Goal: Navigation & Orientation: Find specific page/section

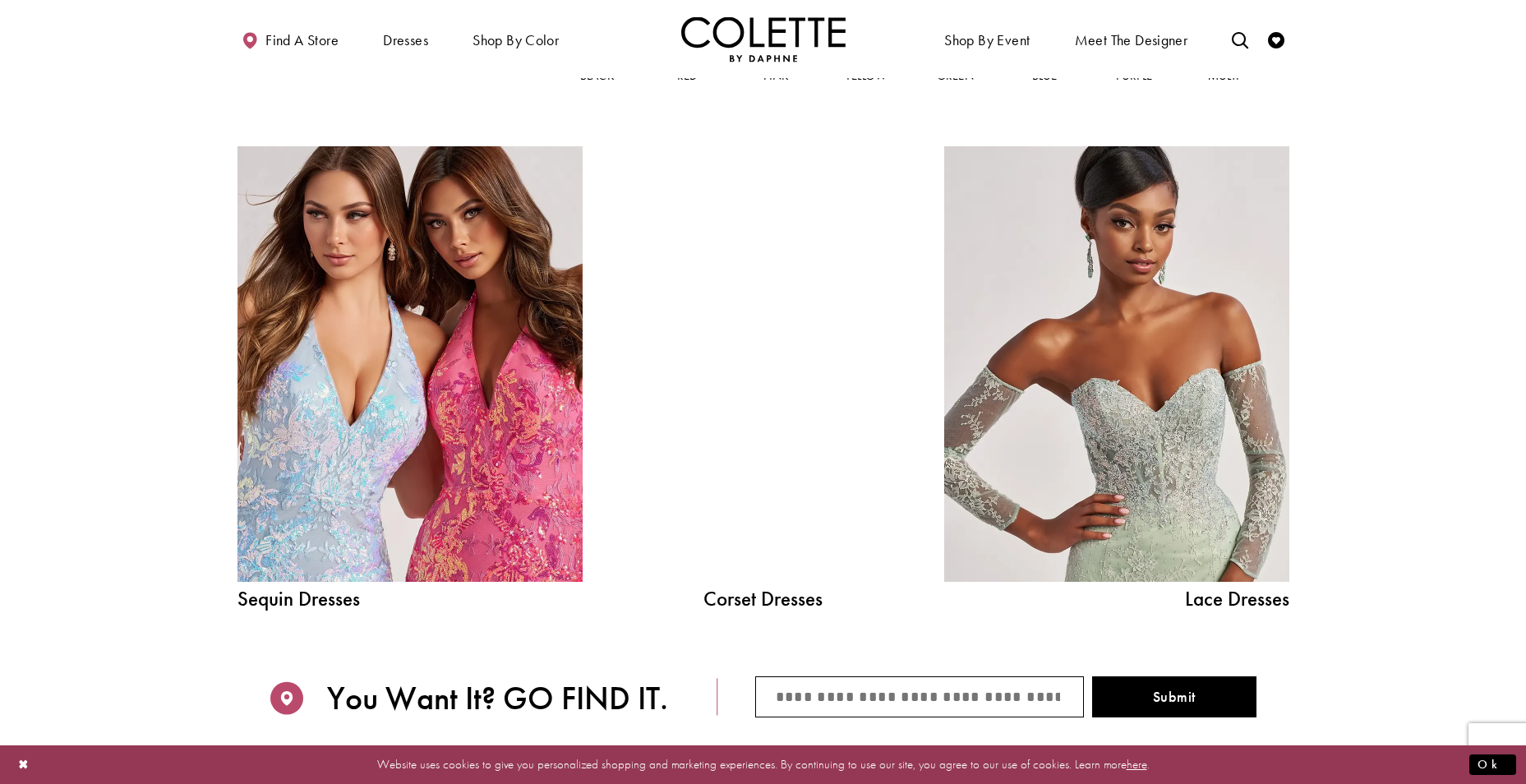
scroll to position [1972, 0]
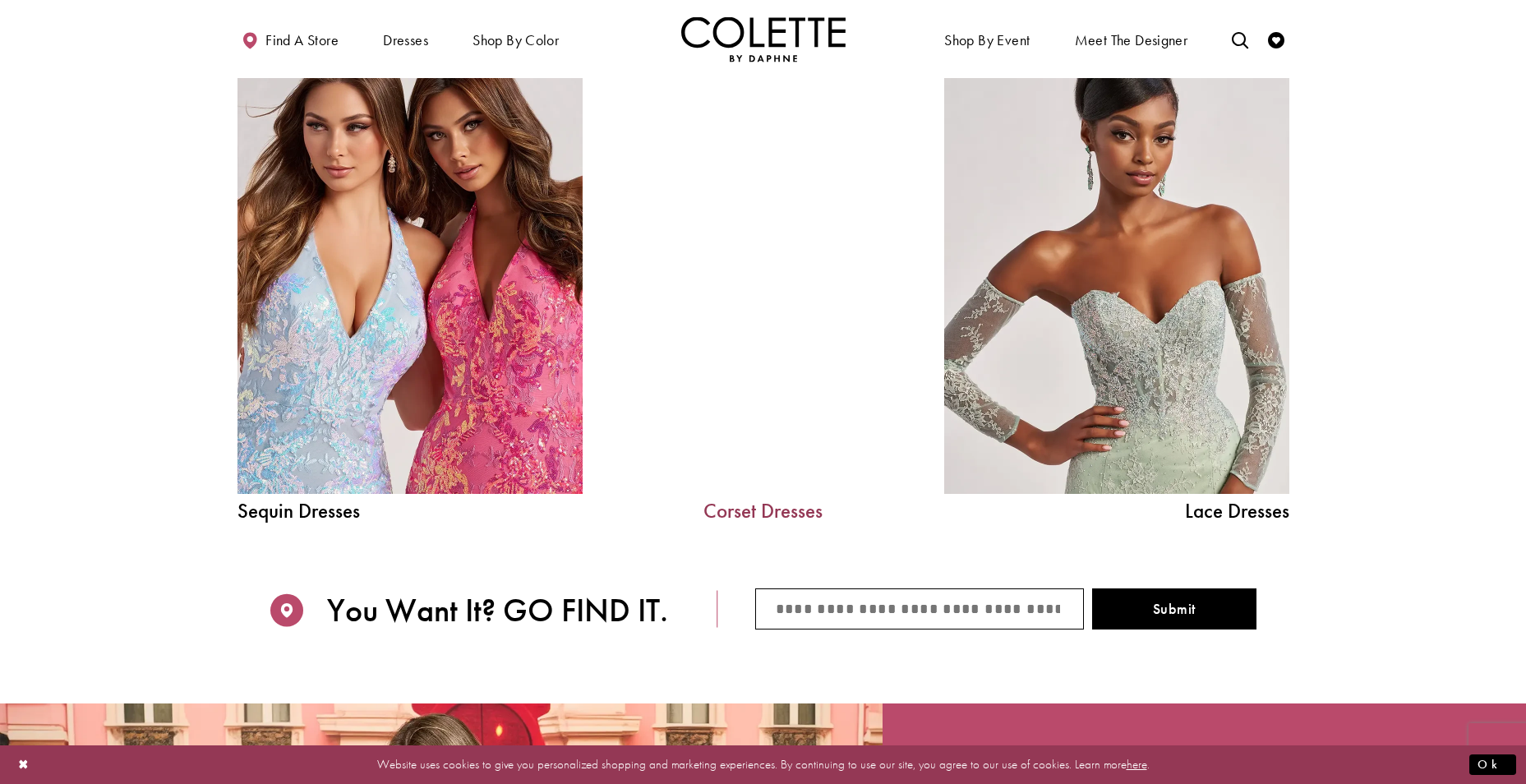
click at [775, 509] on link "Corset Dresses" at bounding box center [763, 510] width 247 height 21
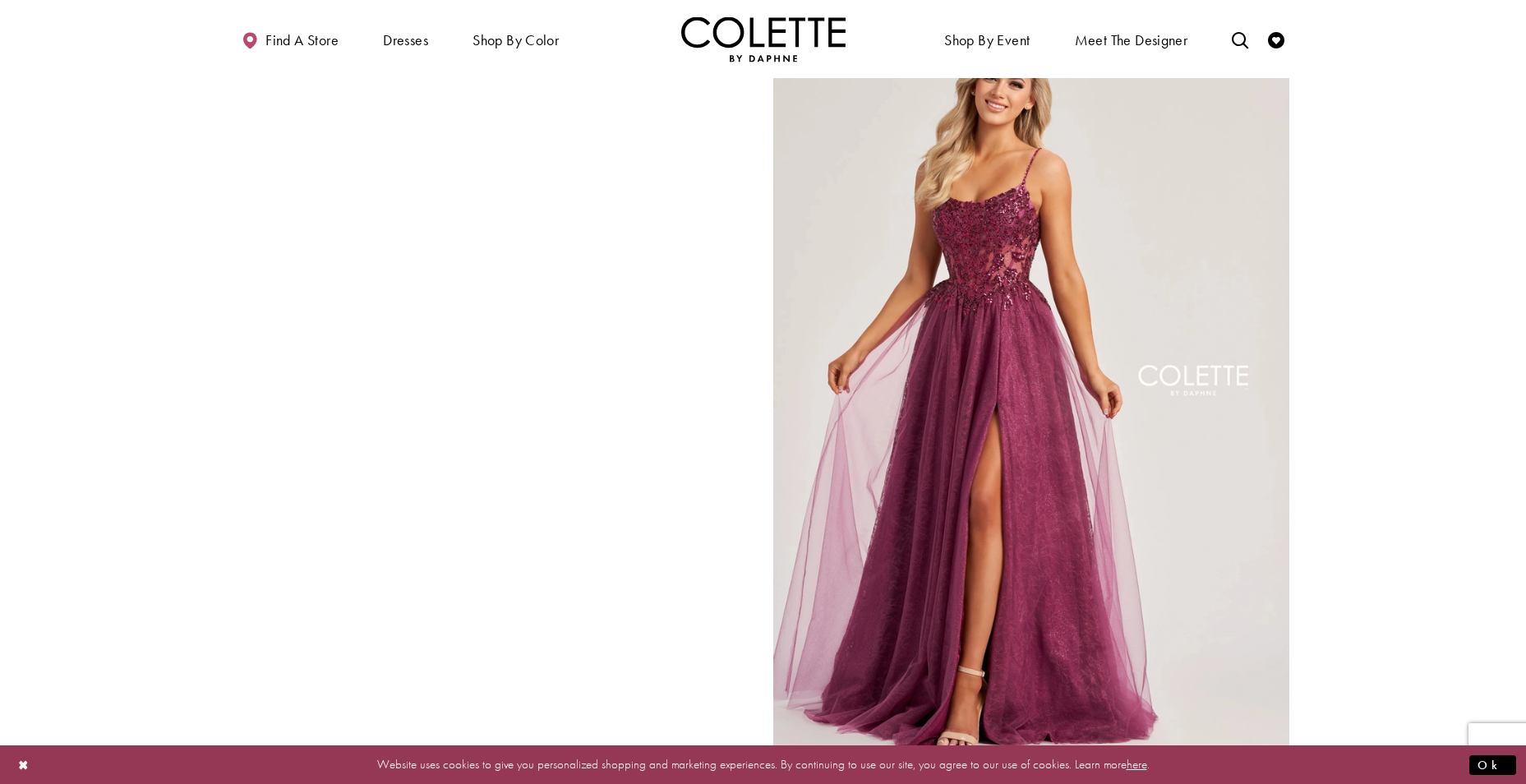
scroll to position [2794, 0]
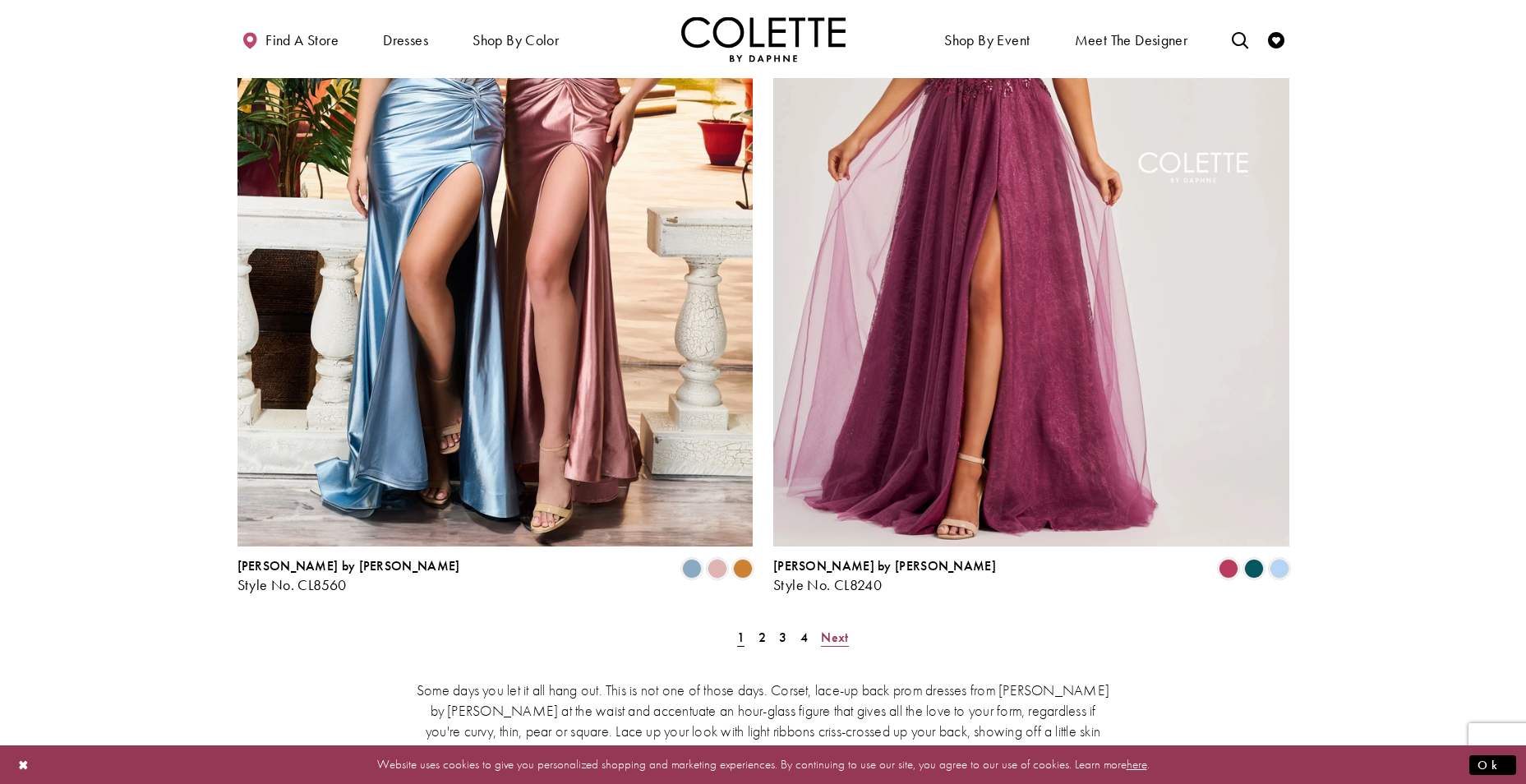
click at [847, 628] on span "Next" at bounding box center [834, 636] width 27 height 17
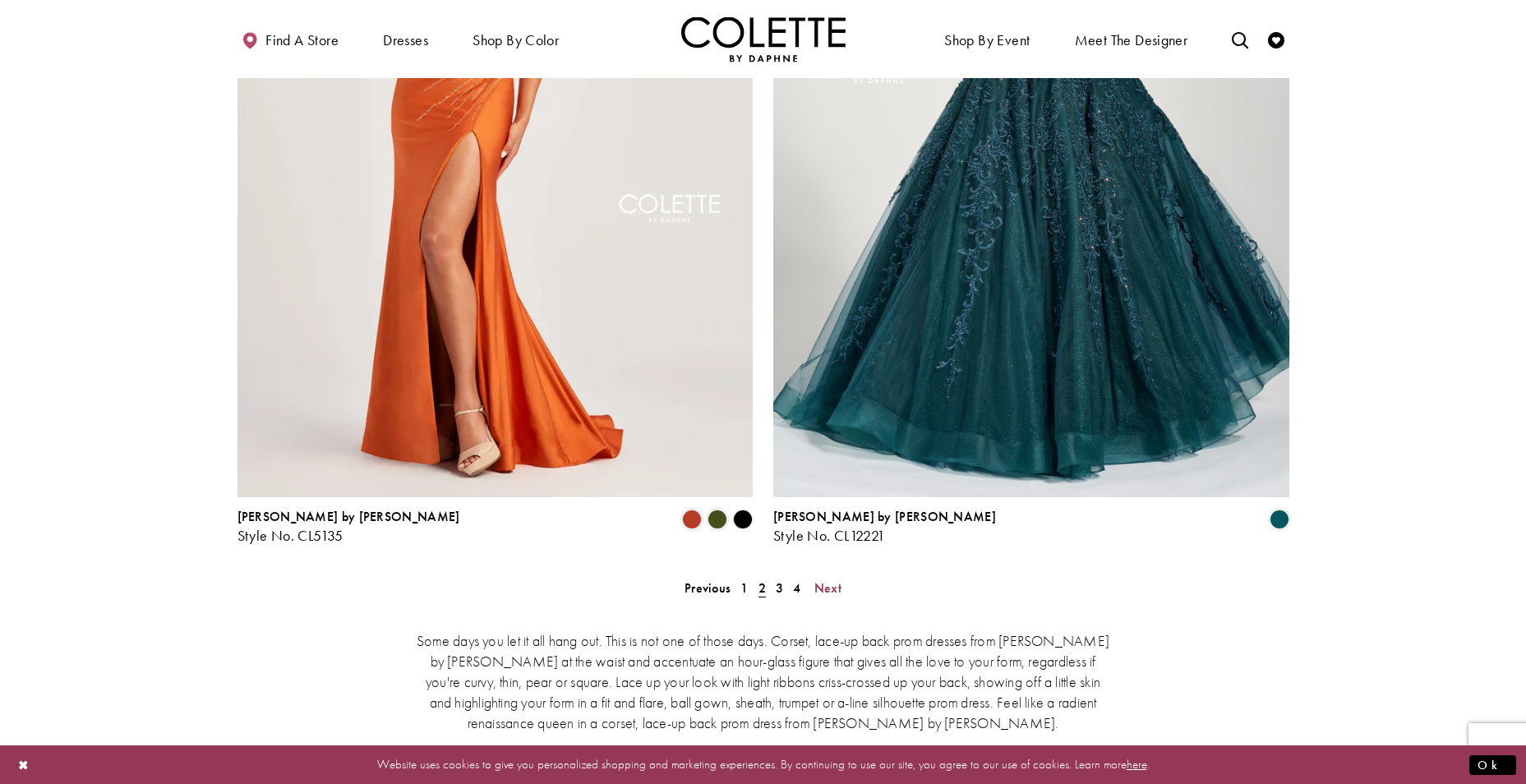
scroll to position [2882, 0]
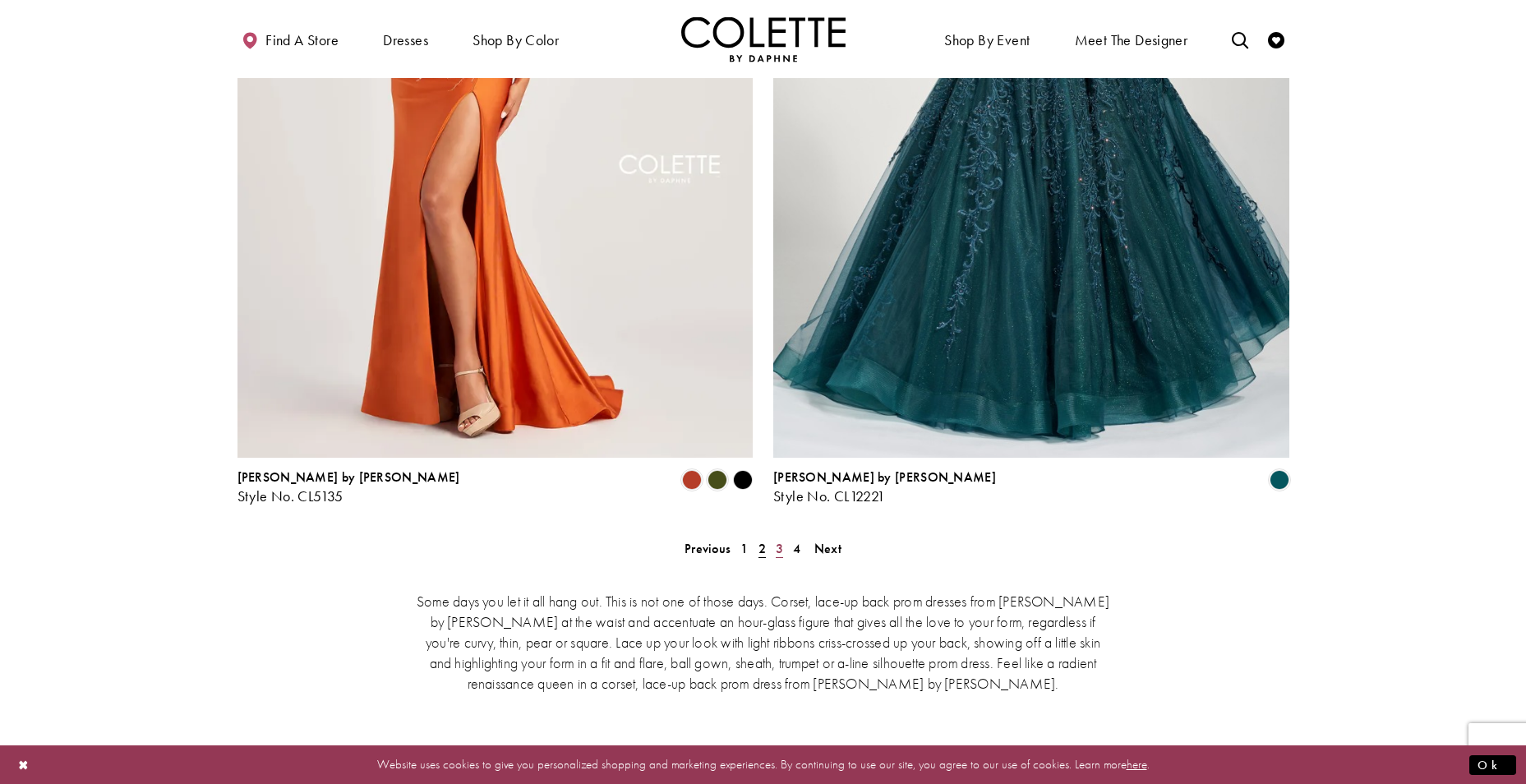
click at [779, 540] on span "3" at bounding box center [779, 548] width 7 height 17
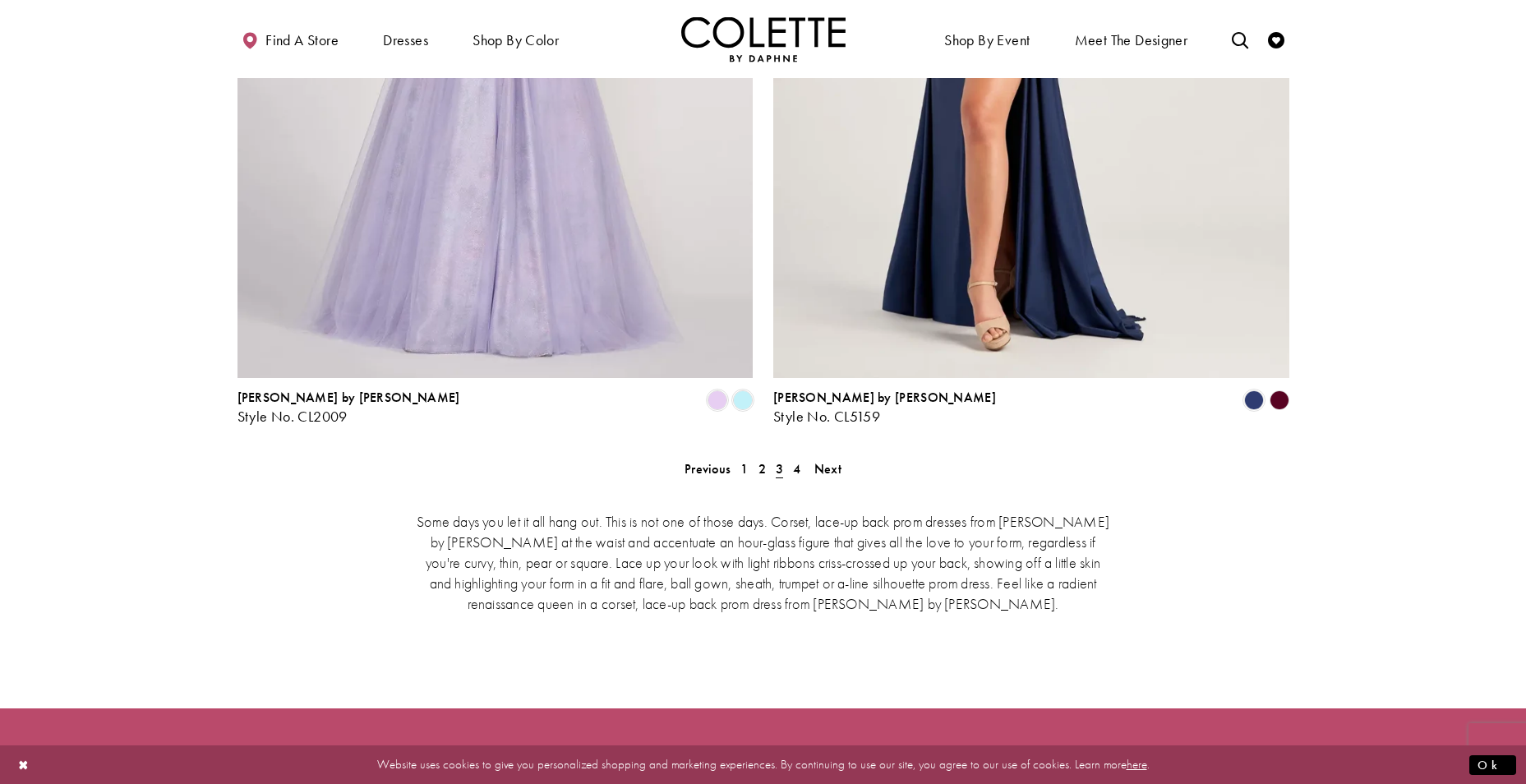
scroll to position [2965, 0]
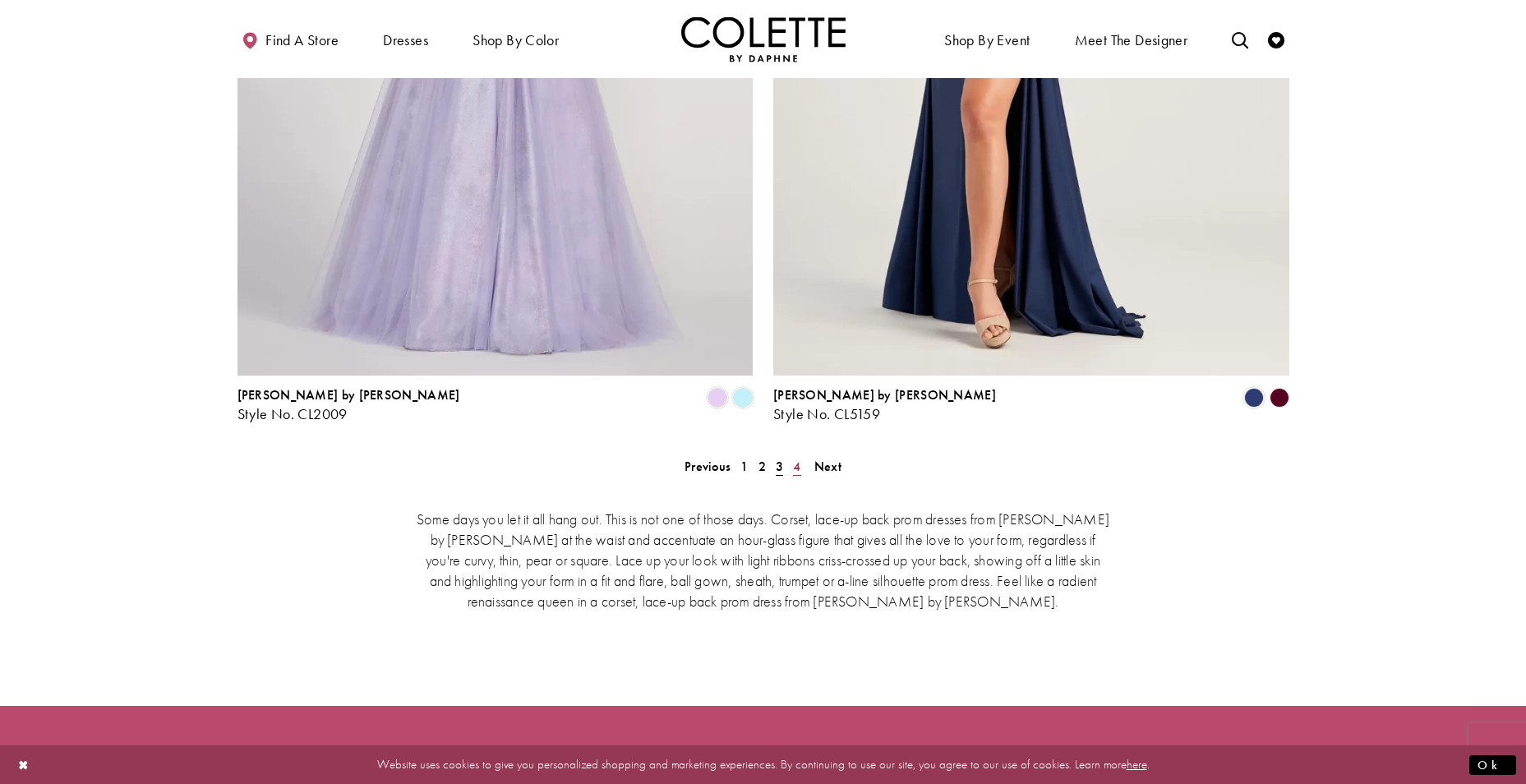
click at [802, 454] on link "4" at bounding box center [796, 466] width 17 height 24
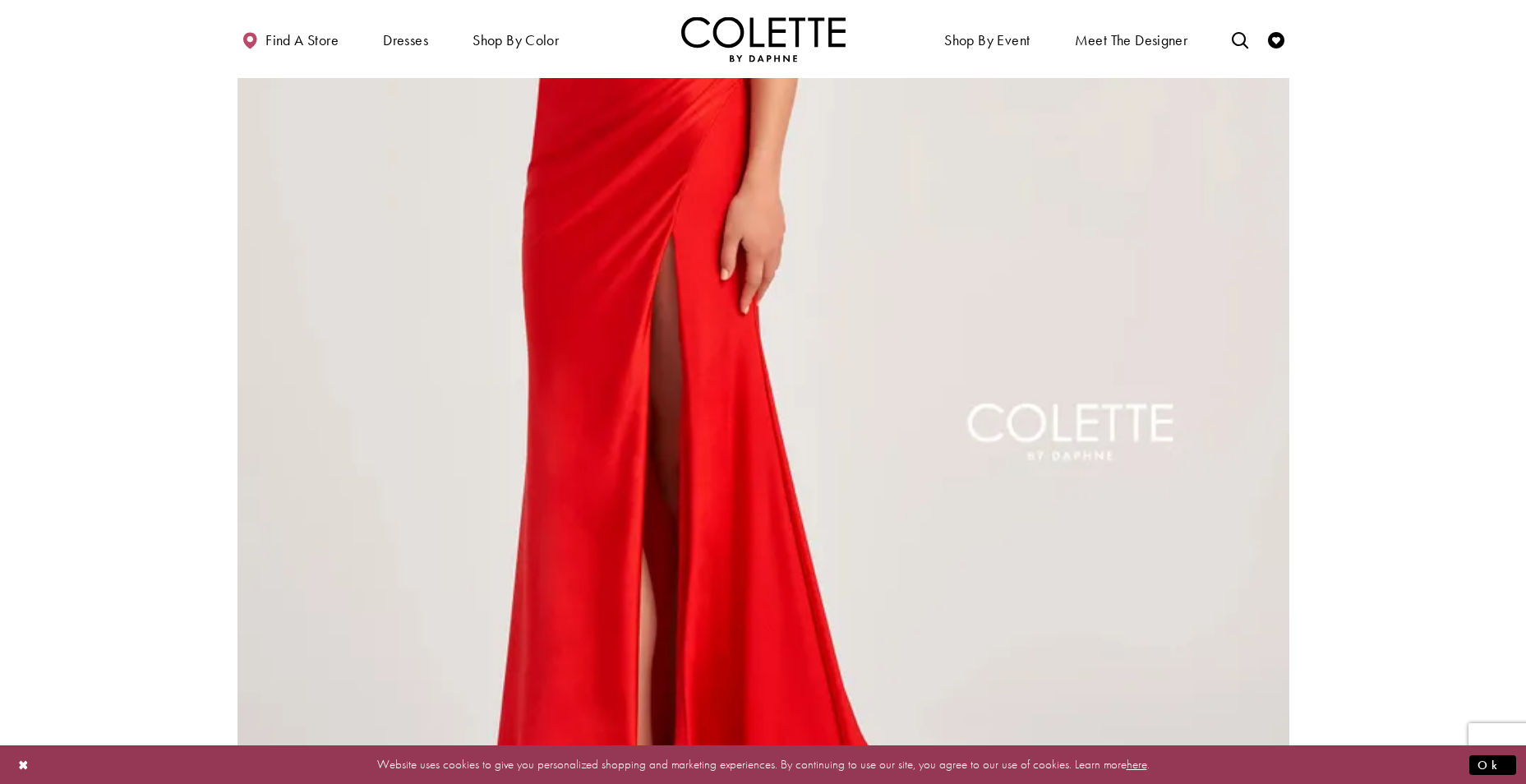
scroll to position [3106, 0]
